Goal: Navigation & Orientation: Find specific page/section

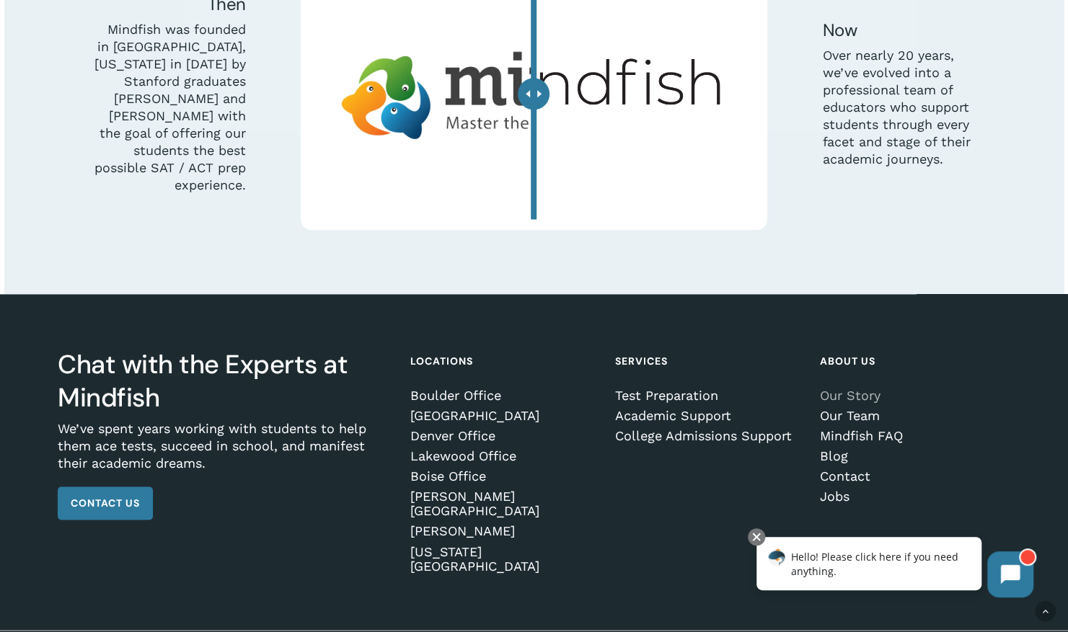
scroll to position [4264, 0]
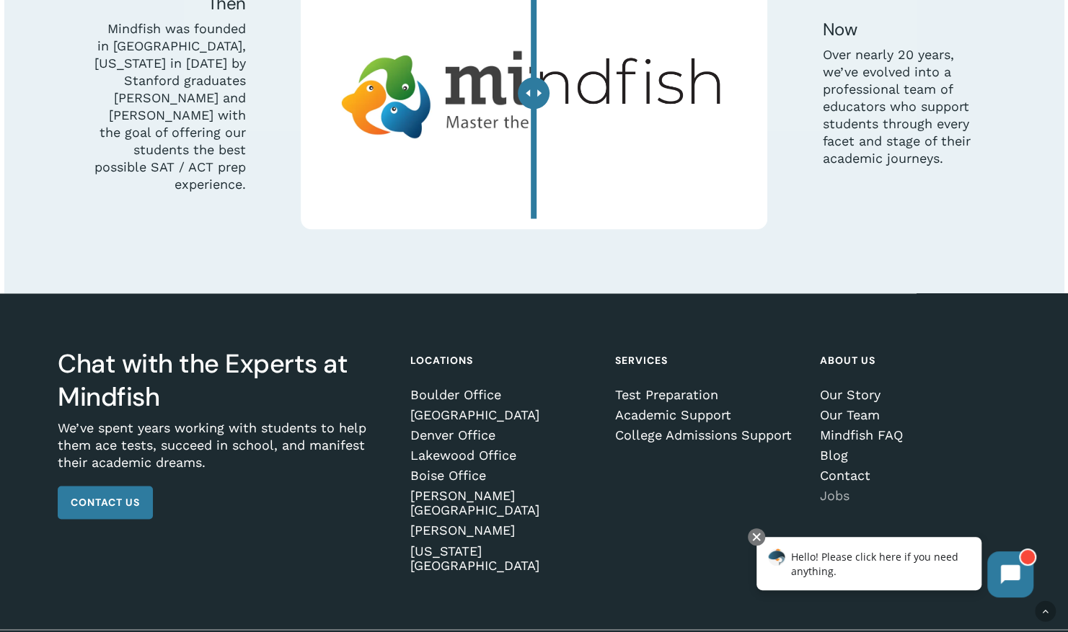
click at [842, 489] on link "Jobs" at bounding box center [913, 496] width 186 height 14
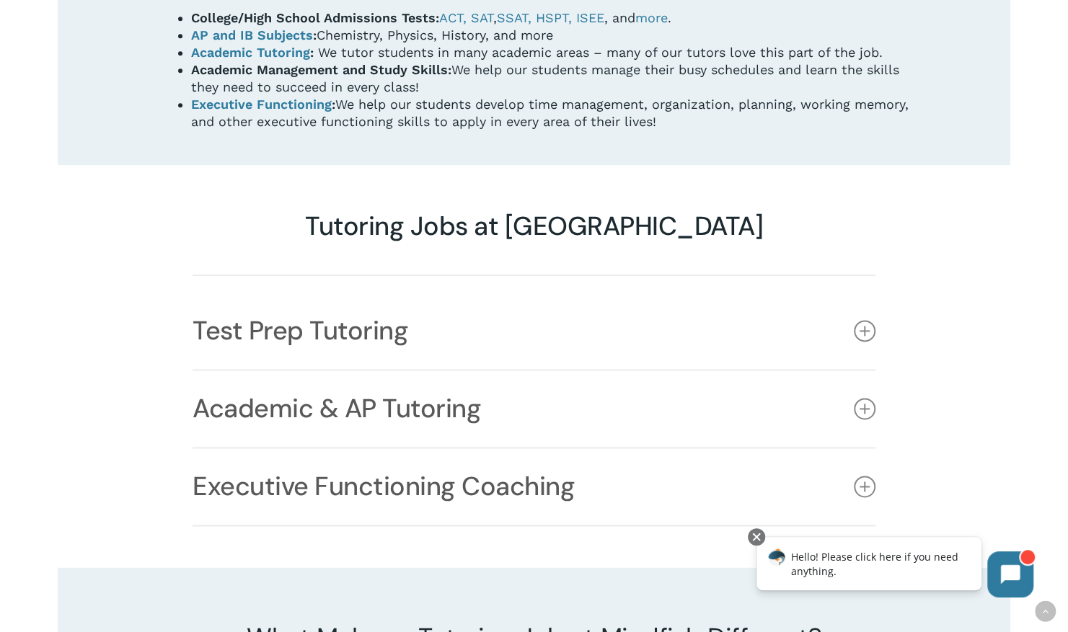
scroll to position [1006, 0]
click at [268, 292] on link "Test Prep Tutoring" at bounding box center [534, 330] width 683 height 76
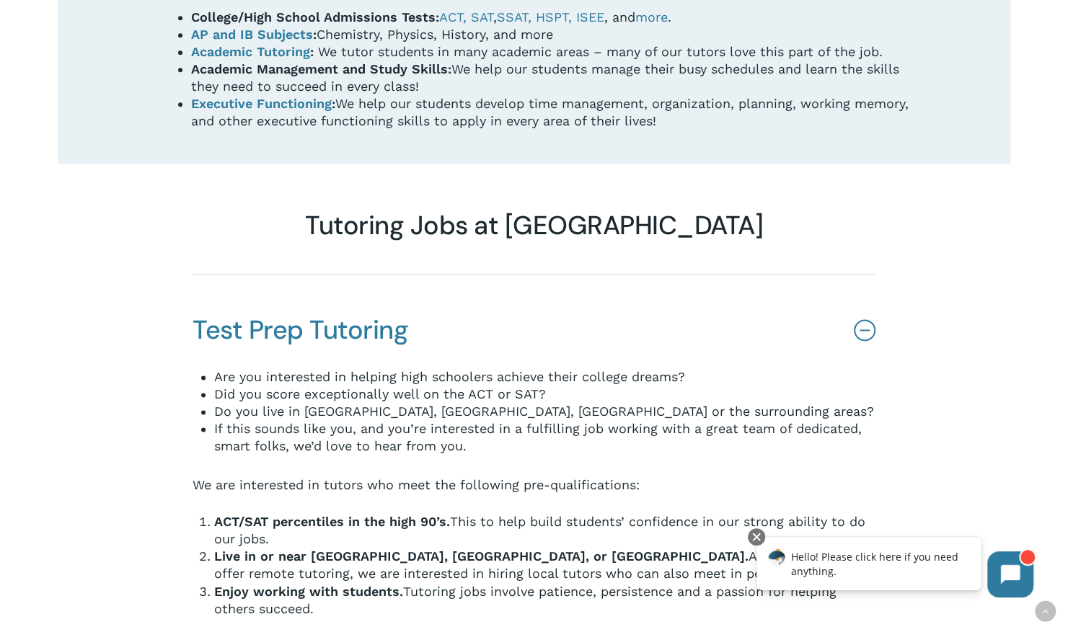
click at [268, 292] on link "Test Prep Tutoring" at bounding box center [534, 330] width 683 height 76
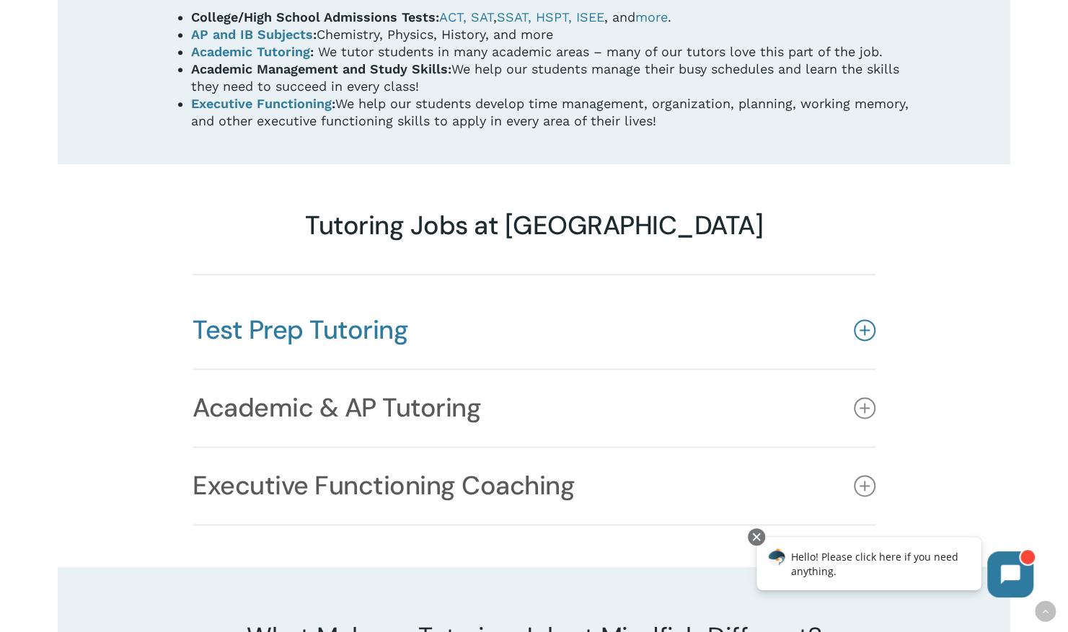
click at [268, 292] on link "Test Prep Tutoring" at bounding box center [534, 330] width 683 height 76
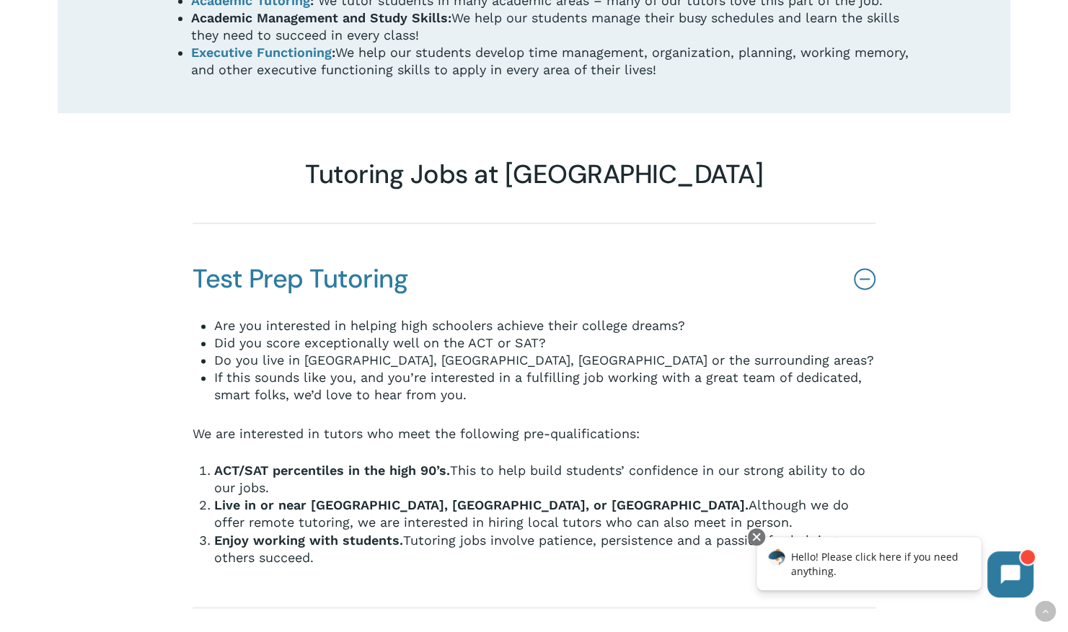
scroll to position [1059, 0]
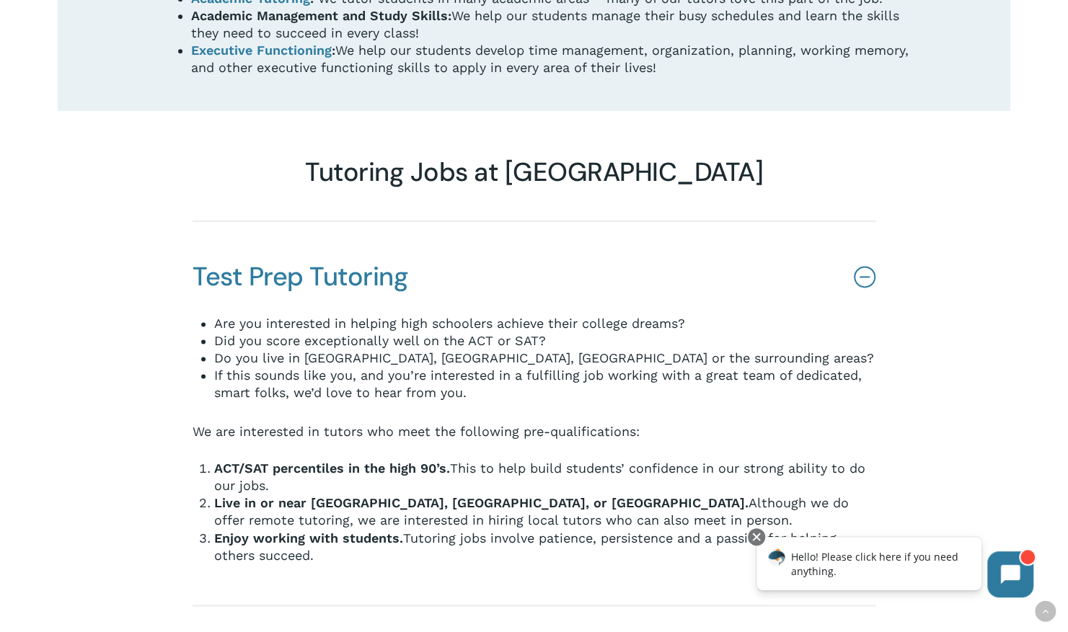
click at [255, 239] on link "Test Prep Tutoring" at bounding box center [534, 277] width 683 height 76
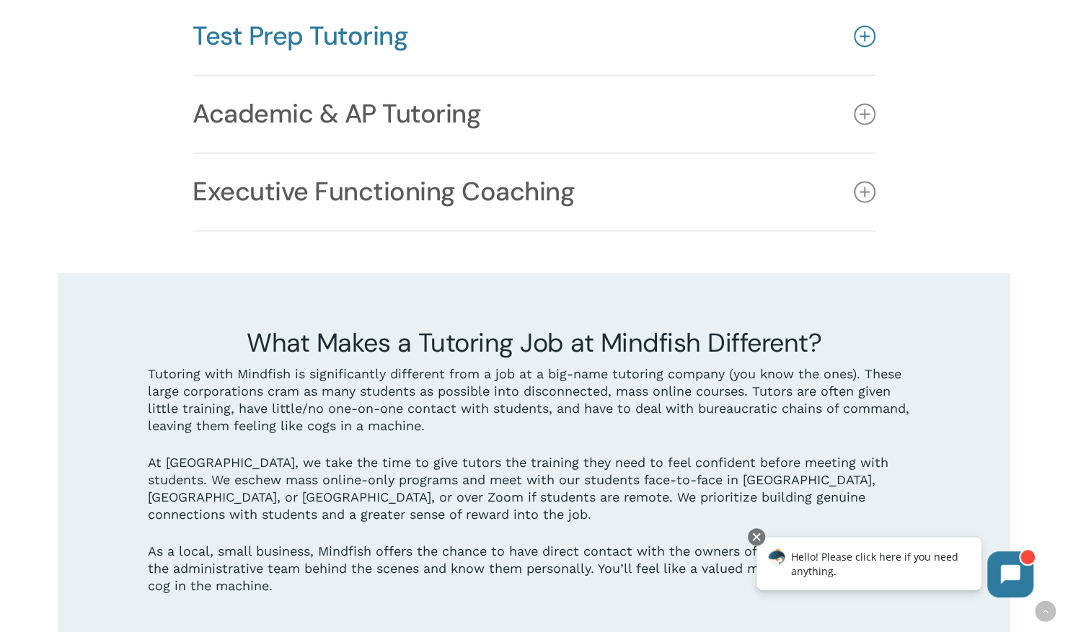
scroll to position [1302, 0]
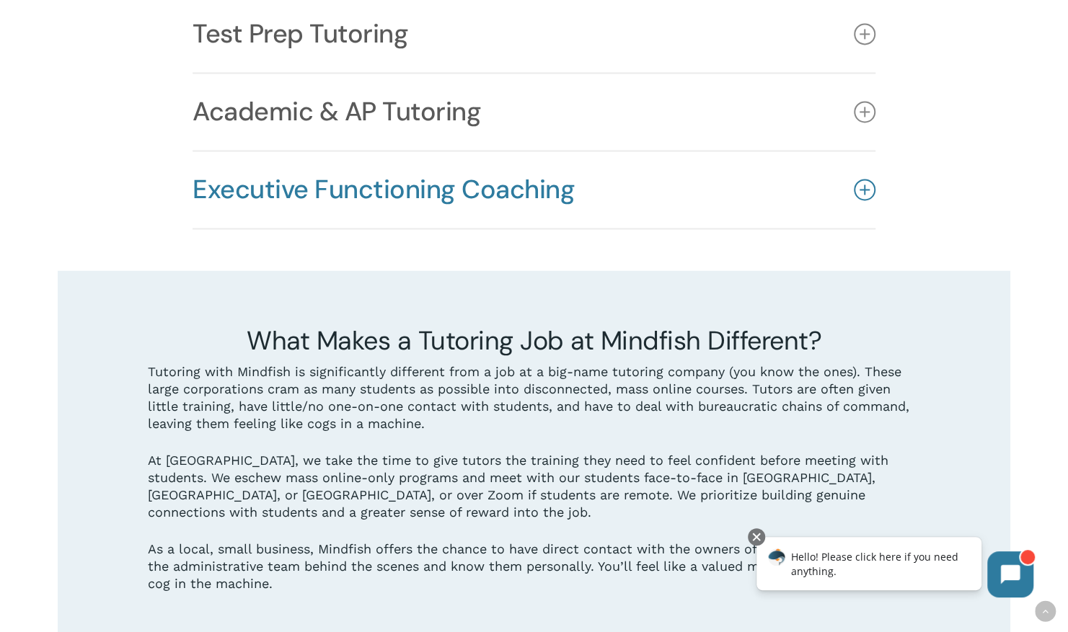
click at [260, 164] on link "Executive Functioning Coaching" at bounding box center [534, 189] width 683 height 76
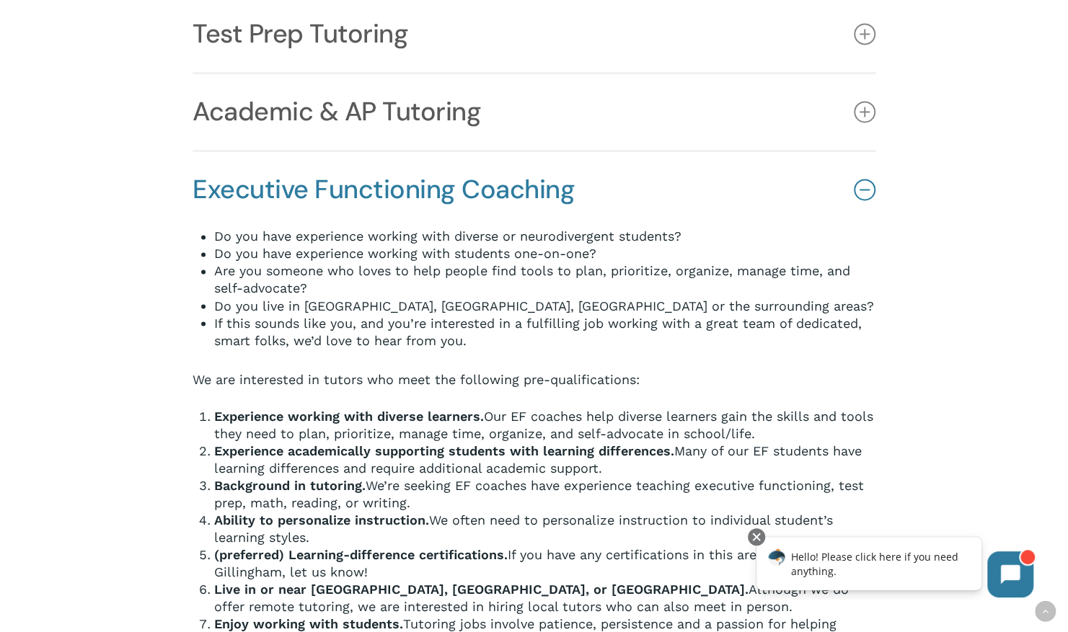
click at [260, 164] on link "Executive Functioning Coaching" at bounding box center [534, 189] width 683 height 76
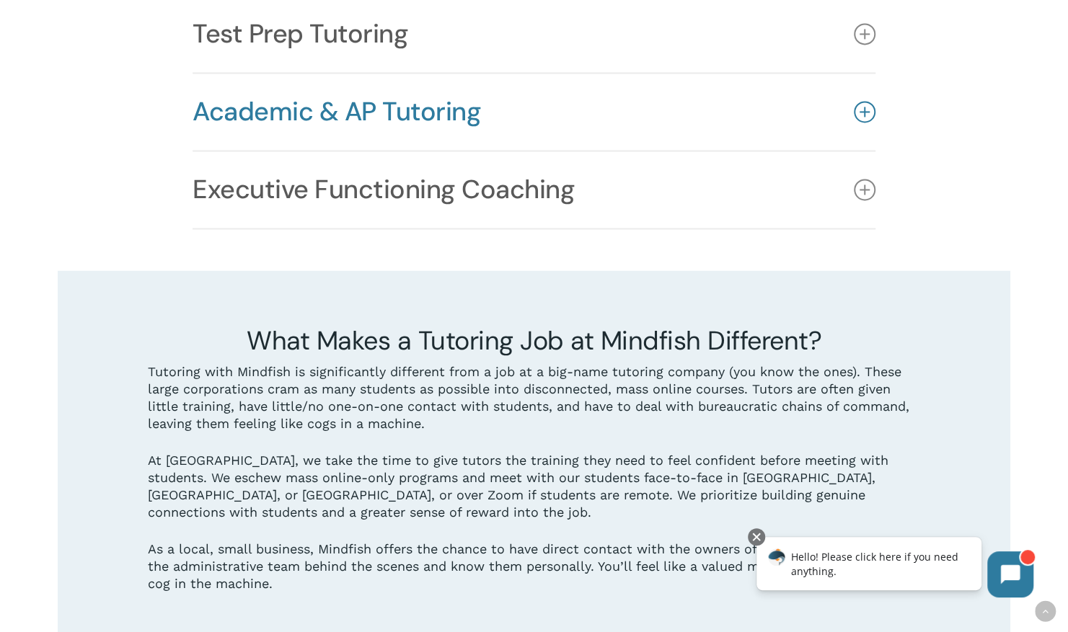
click at [257, 83] on link "Academic & AP Tutoring" at bounding box center [534, 112] width 683 height 76
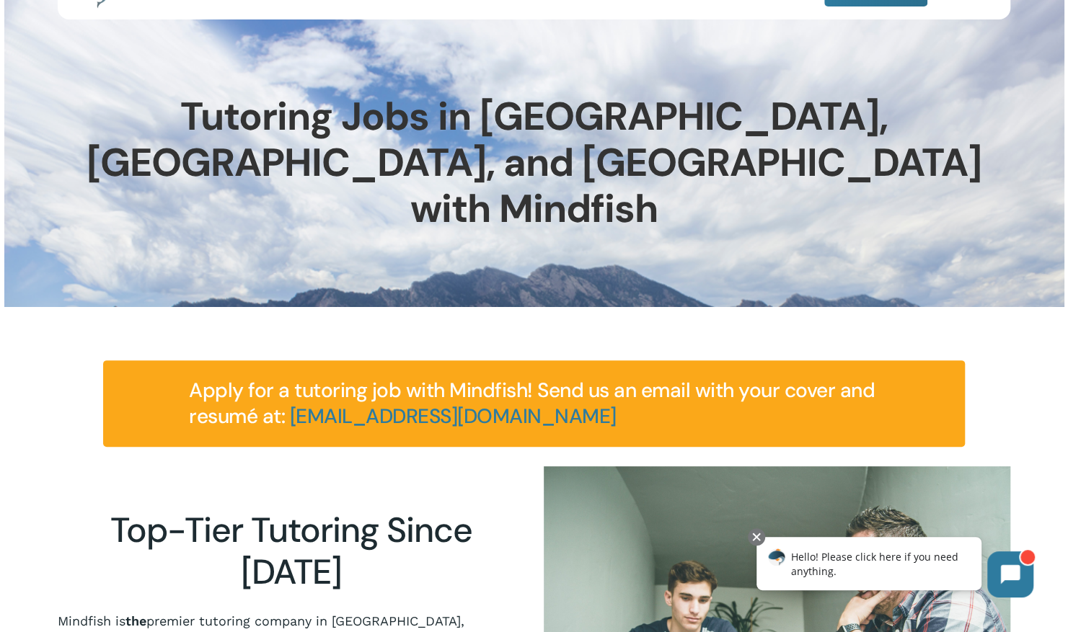
scroll to position [0, 0]
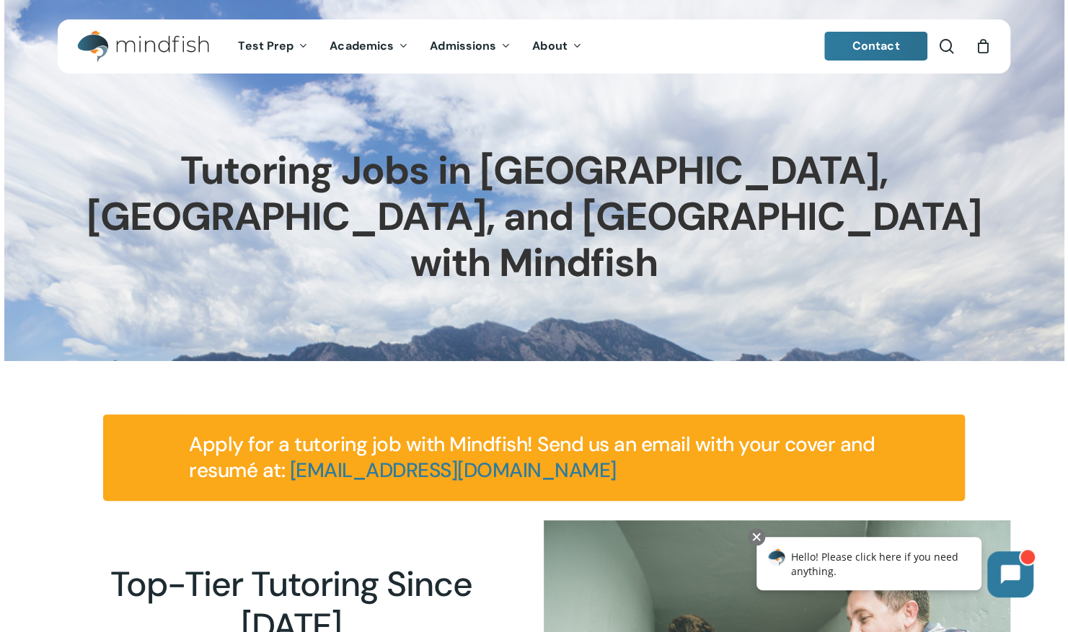
click at [165, 49] on img "Main Menu" at bounding box center [136, 46] width 118 height 32
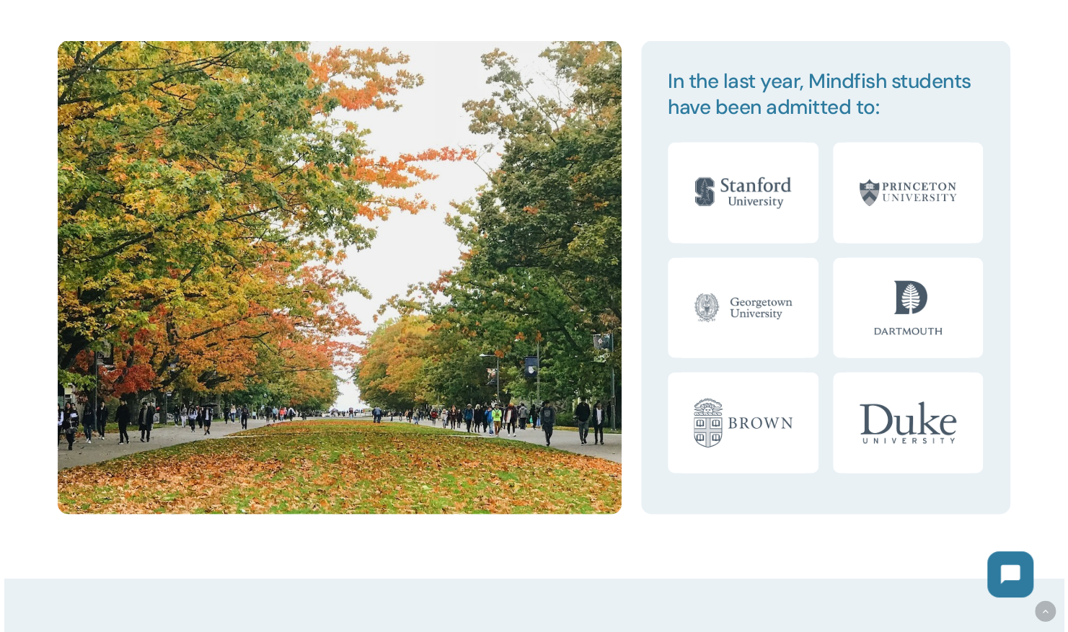
scroll to position [1662, 0]
